Goal: Find specific page/section: Find specific page/section

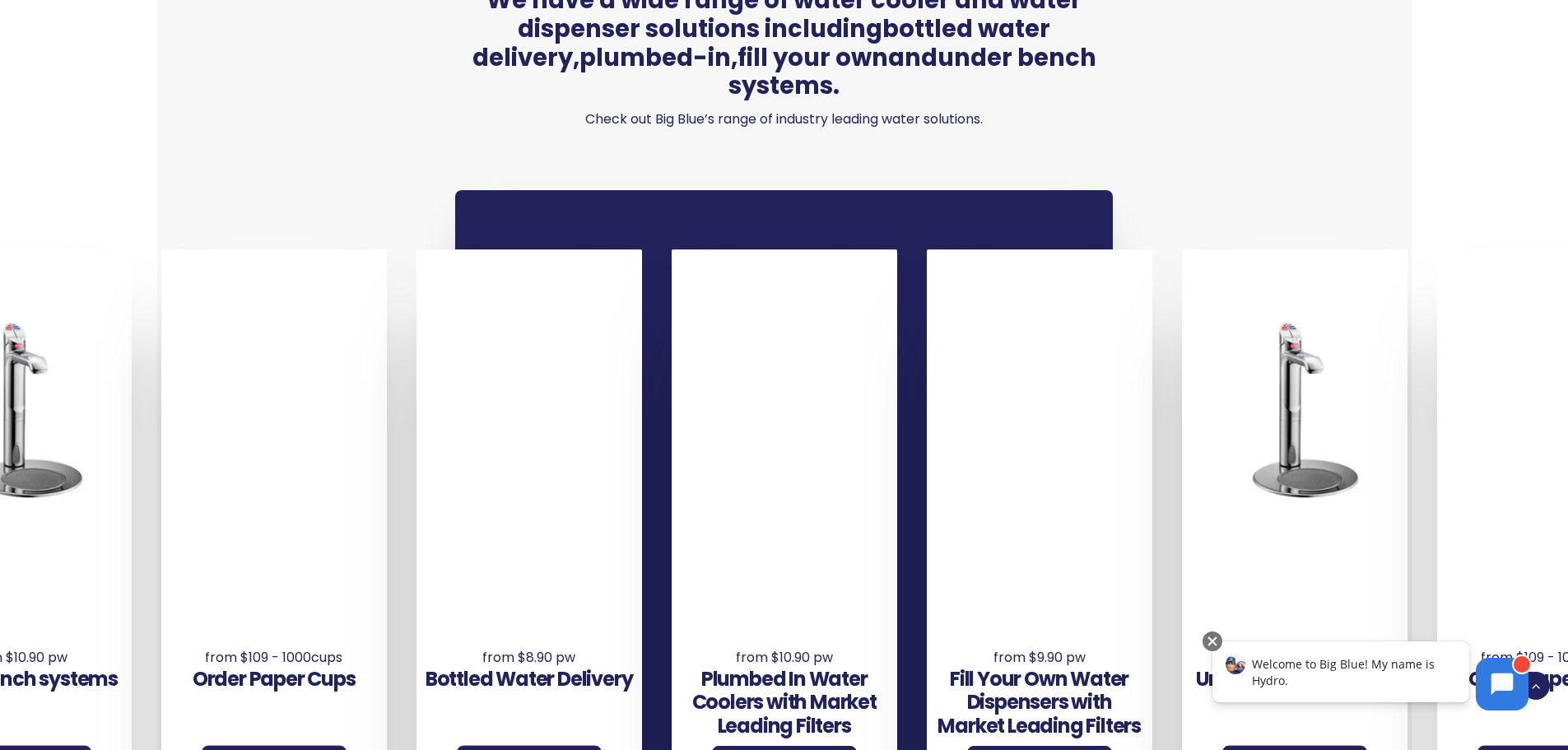
scroll to position [1234, 0]
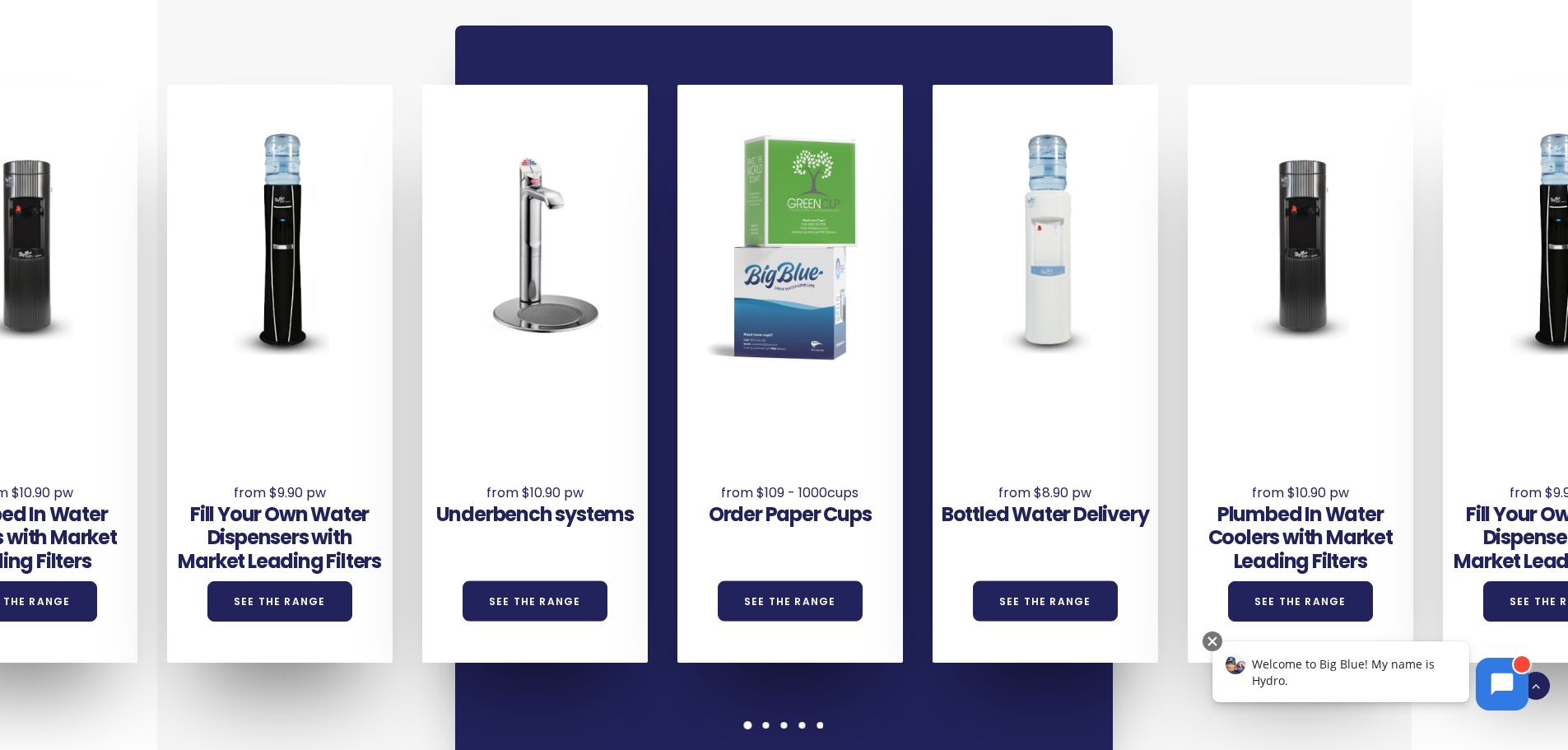
drag, startPoint x: 1382, startPoint y: 457, endPoint x: 583, endPoint y: 423, distance: 799.7
click at [583, 423] on div "Underbench systems See the Range" at bounding box center [535, 484] width 225 height 181
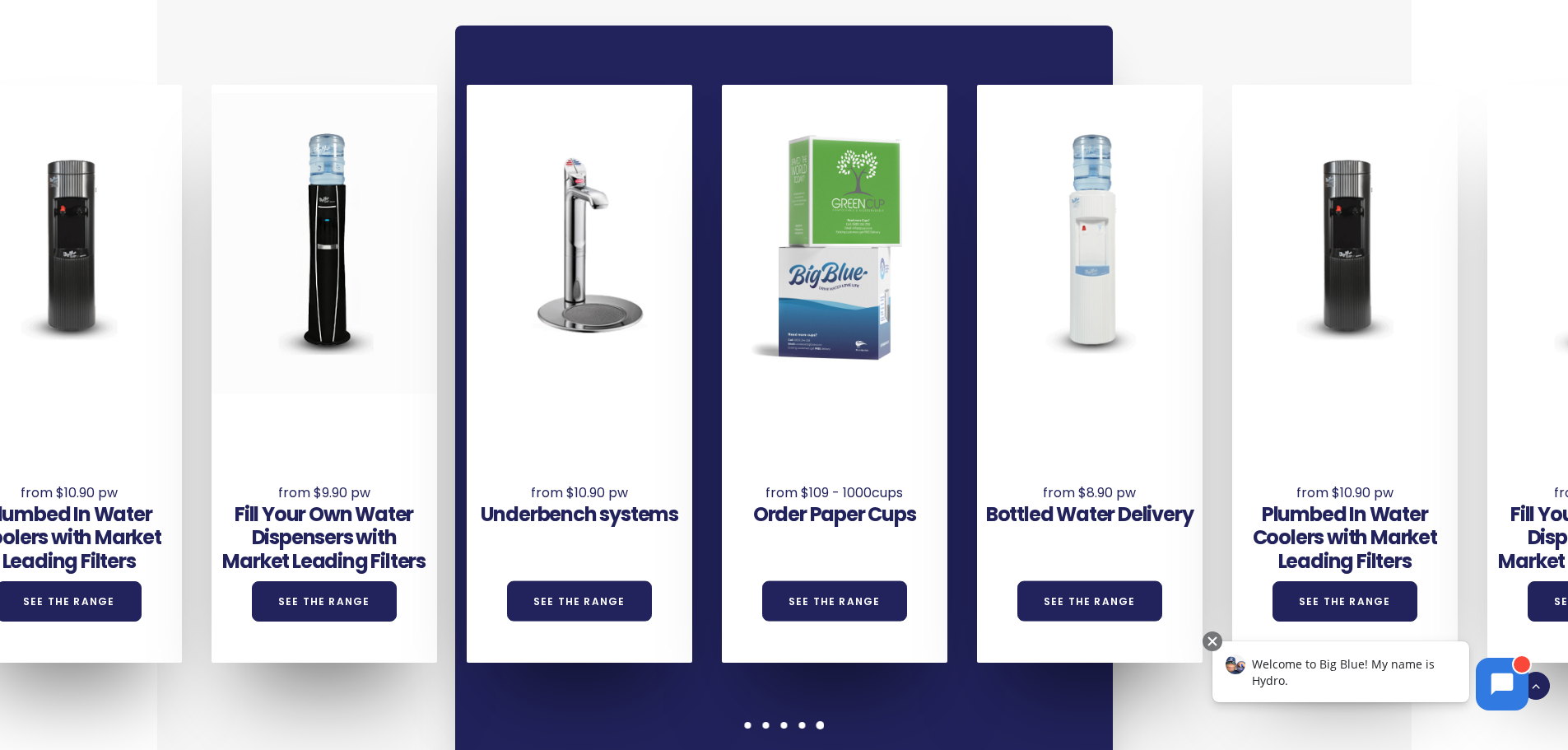
drag, startPoint x: 1354, startPoint y: 375, endPoint x: 385, endPoint y: 316, distance: 970.8
click at [385, 316] on div "Underbench systems See the Range Order Paper Cups See the Range Bottled Water D…" at bounding box center [594, 373] width 3061 height 578
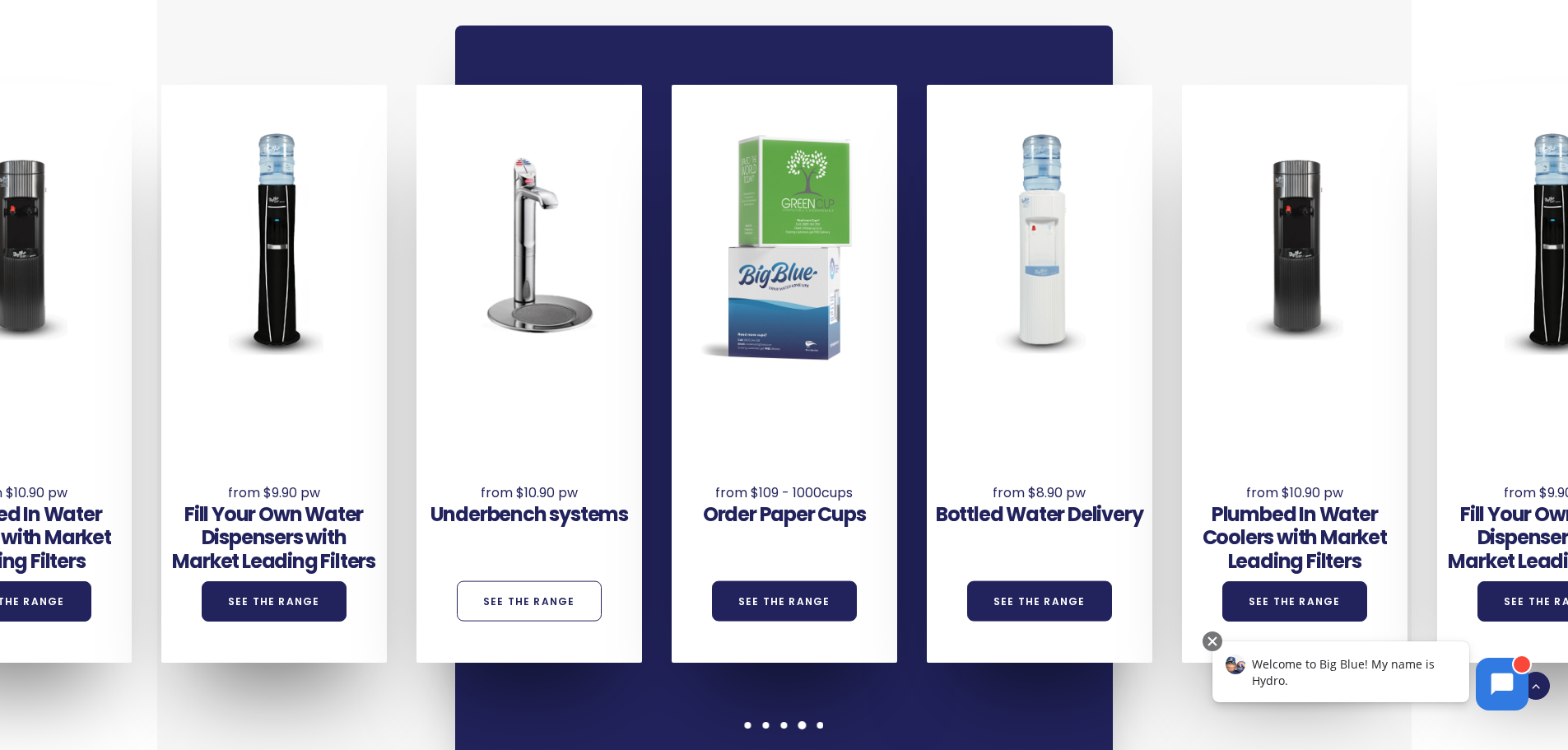
click at [582, 581] on link "See the Range" at bounding box center [529, 601] width 145 height 41
click at [575, 326] on div at bounding box center [529, 242] width 225 height 299
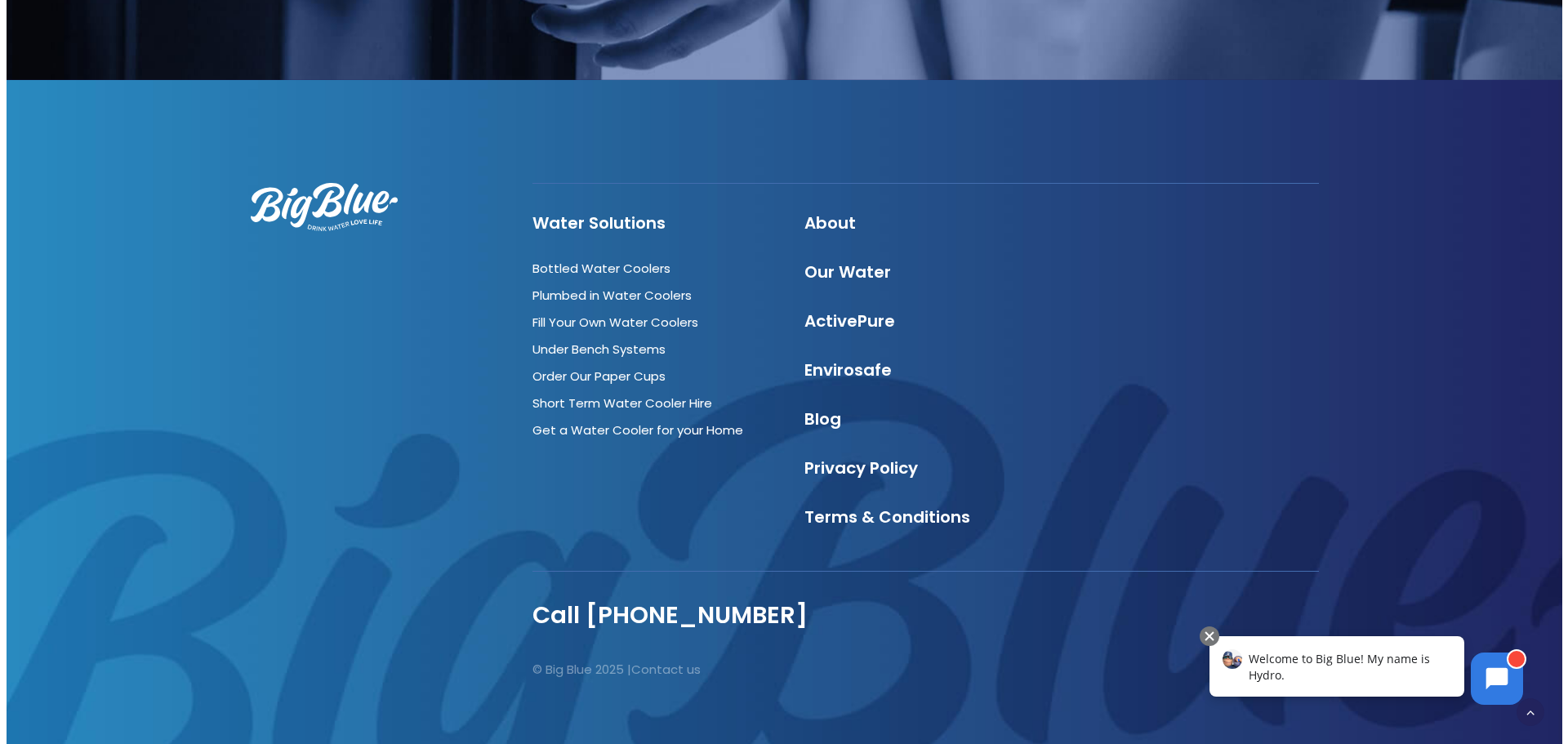
scroll to position [1726, 0]
